Goal: Transaction & Acquisition: Book appointment/travel/reservation

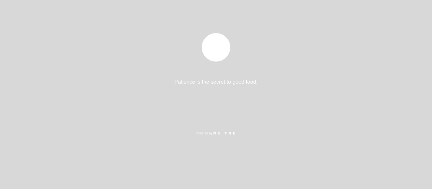
select select "es"
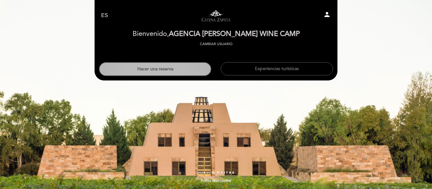
click at [177, 73] on button "Hacer una reserva" at bounding box center [155, 69] width 112 height 14
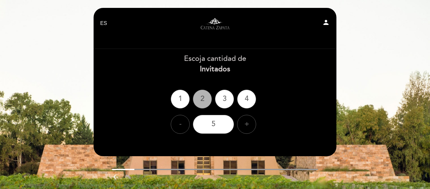
click at [201, 97] on div "2" at bounding box center [202, 99] width 19 height 19
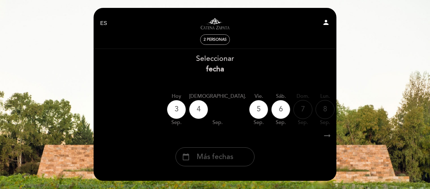
click at [220, 160] on span "Más fechas" at bounding box center [215, 157] width 37 height 10
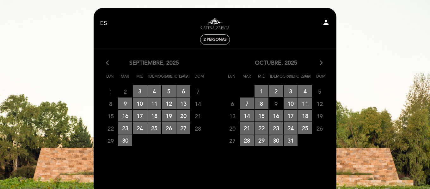
click at [319, 61] on icon "arrow_forward_ios" at bounding box center [321, 63] width 6 height 8
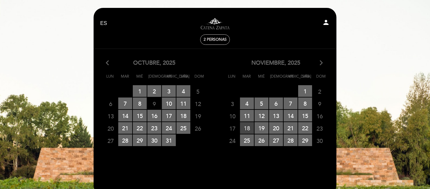
click at [250, 128] on span "18 RESERVAS DISPONIBLES" at bounding box center [247, 128] width 14 height 12
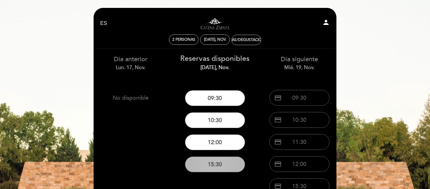
click at [212, 166] on button "15:30" at bounding box center [215, 165] width 60 height 16
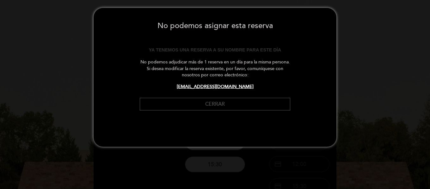
click at [210, 107] on button "Cerrar" at bounding box center [215, 104] width 150 height 13
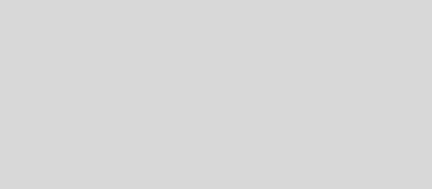
select select "es"
